Goal: Browse casually

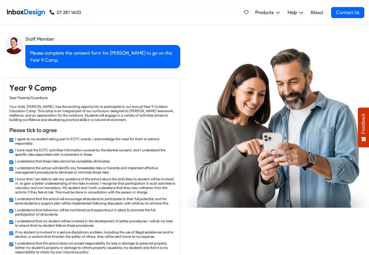
checkbox input "false"
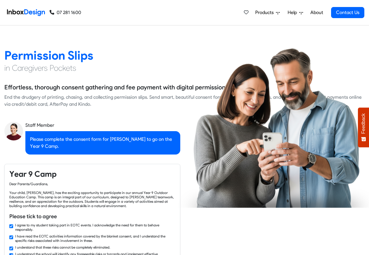
checkbox input "false"
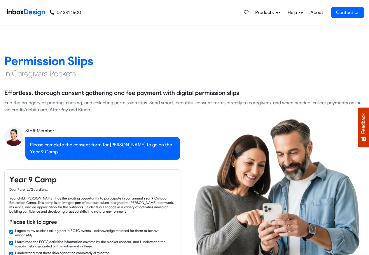
checkbox input "false"
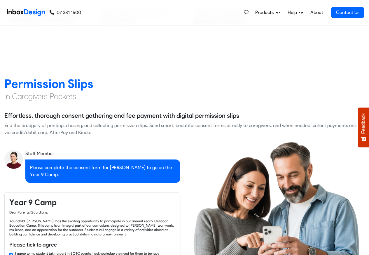
checkbox input "false"
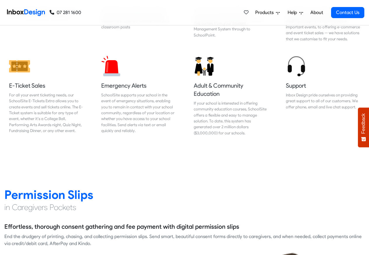
checkbox input "false"
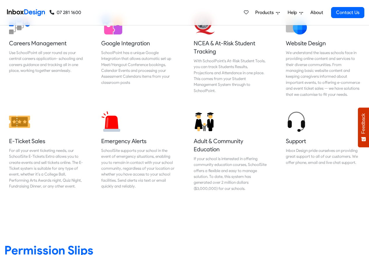
checkbox input "false"
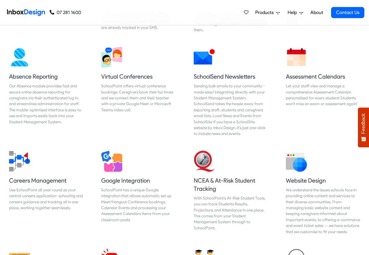
checkbox input "false"
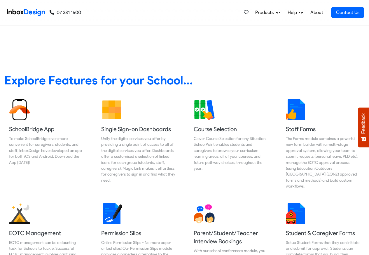
scroll to position [210, 0]
